Goal: Task Accomplishment & Management: Manage account settings

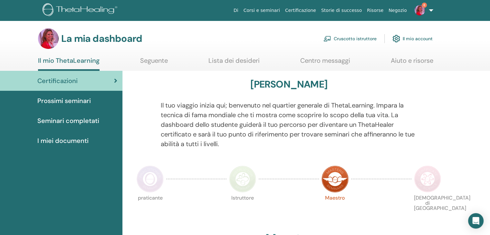
click at [349, 38] on font "Cruscotto istruttore" at bounding box center [355, 39] width 43 height 6
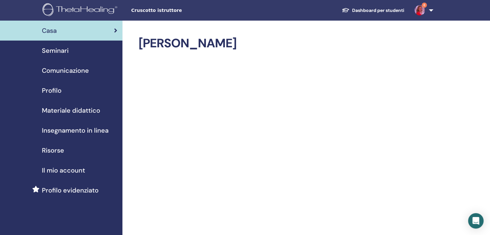
click at [53, 48] on span "Seminari" at bounding box center [55, 51] width 27 height 10
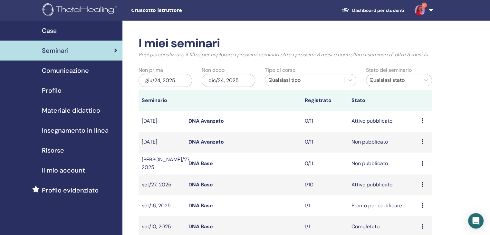
scroll to position [32, 0]
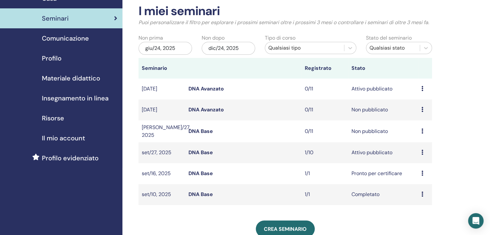
click at [197, 152] on link "DNA Base" at bounding box center [200, 152] width 24 height 7
